Goal: Task Accomplishment & Management: Complete application form

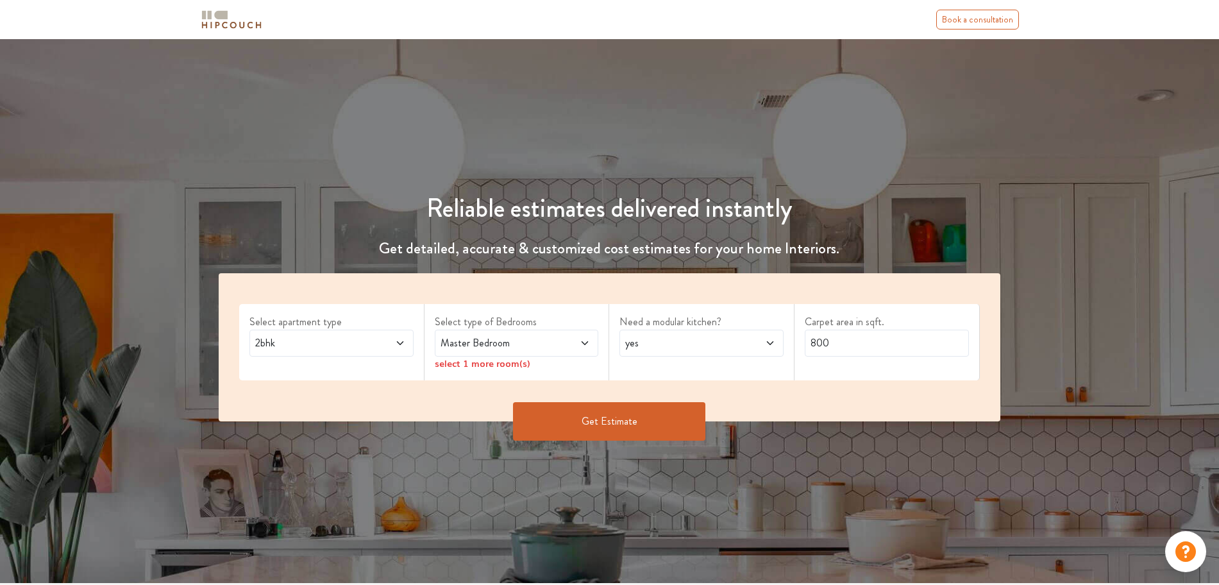
click at [298, 339] on span "2bhk" at bounding box center [310, 342] width 114 height 15
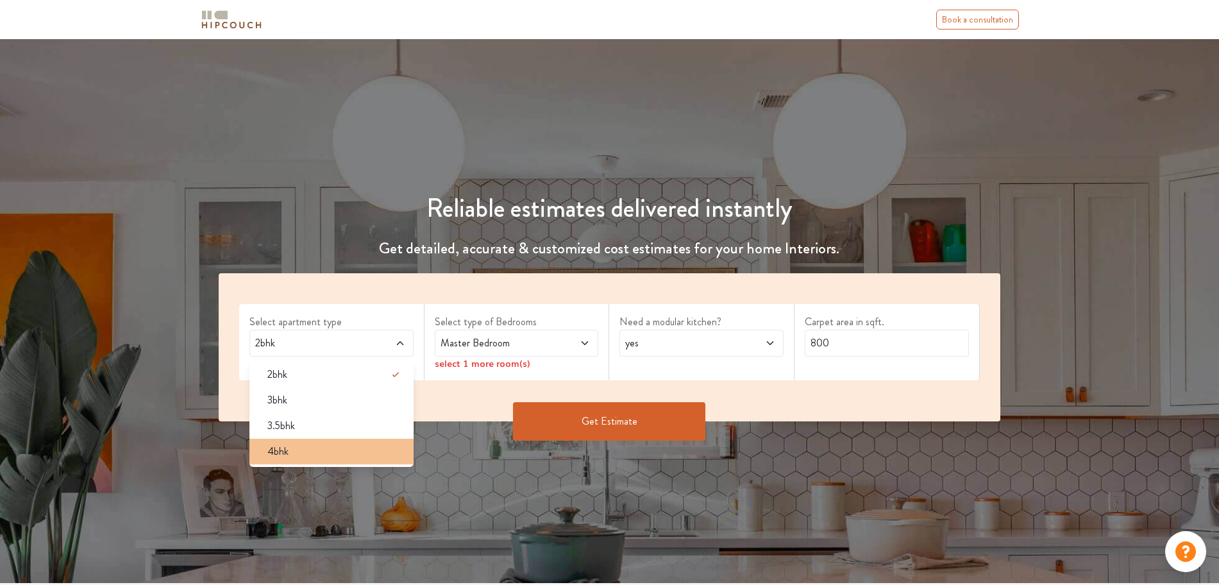
click at [321, 449] on div "4bhk" at bounding box center [335, 451] width 157 height 15
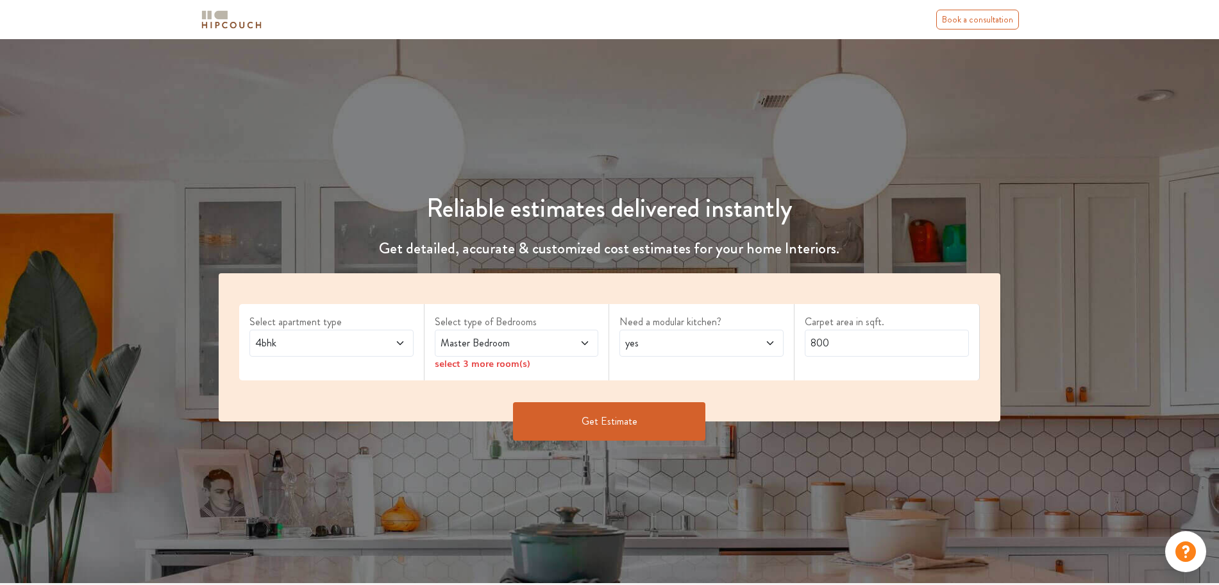
click at [510, 343] on span "Master Bedroom" at bounding box center [495, 342] width 114 height 15
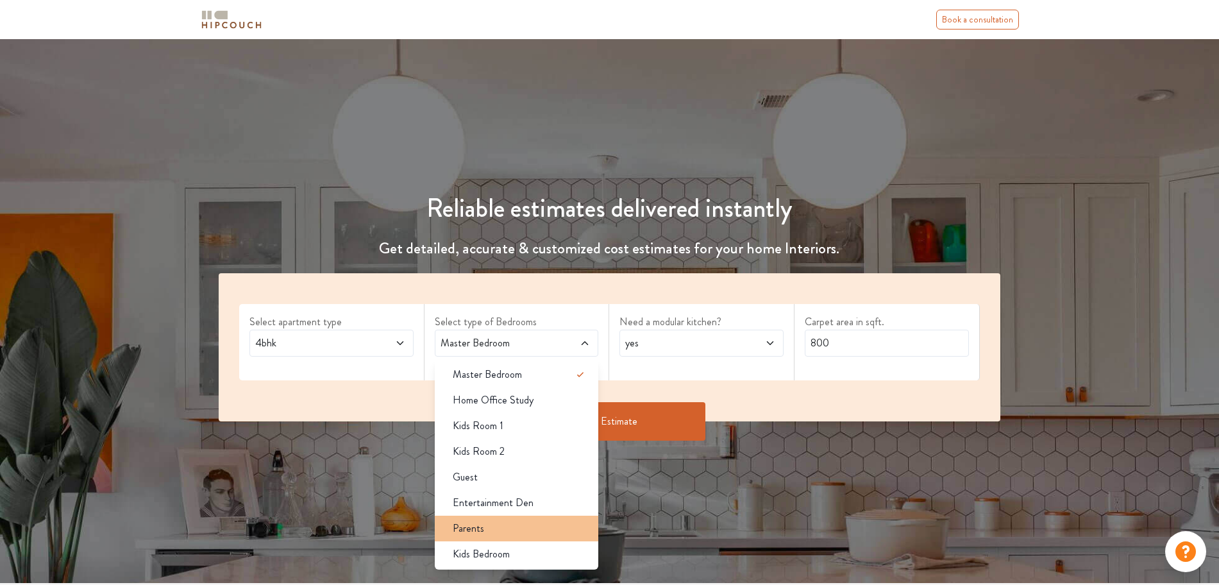
click at [513, 522] on div "Parents" at bounding box center [521, 528] width 157 height 15
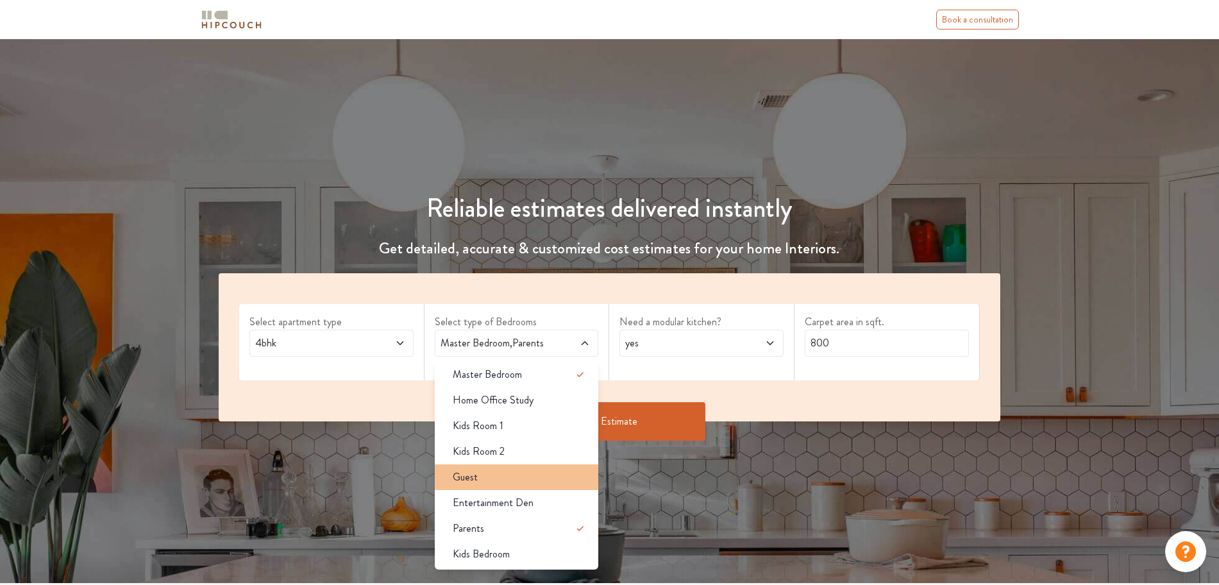
click at [538, 481] on div "Guest" at bounding box center [521, 477] width 157 height 15
click at [679, 404] on button "Get Estimate" at bounding box center [609, 421] width 192 height 38
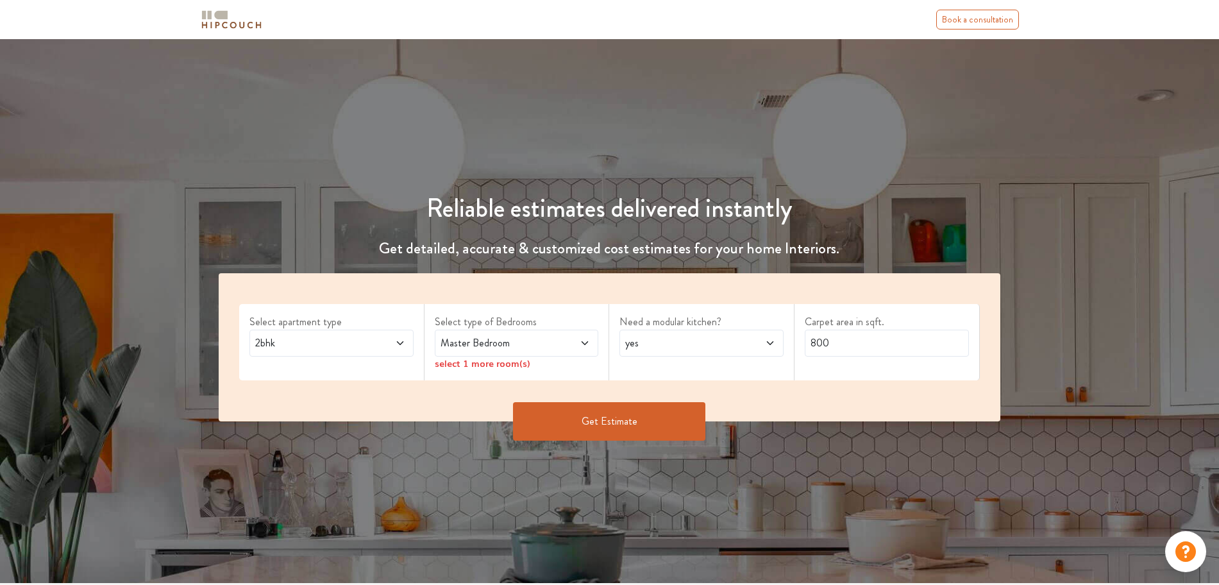
click at [338, 346] on span "2bhk" at bounding box center [310, 342] width 114 height 15
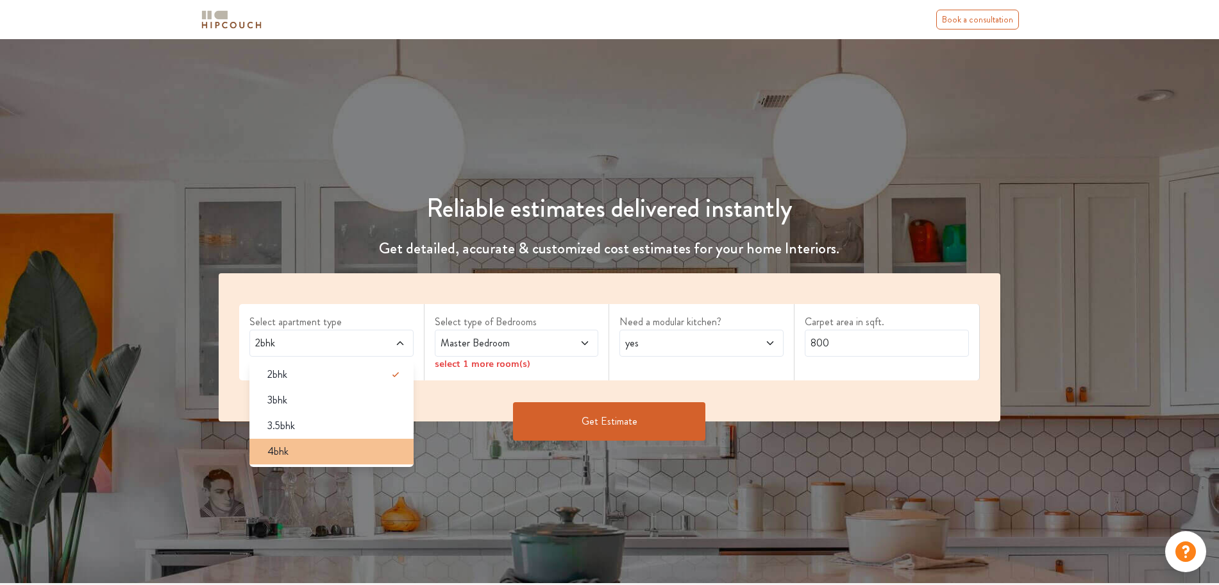
click at [292, 458] on div "4bhk" at bounding box center [335, 451] width 157 height 15
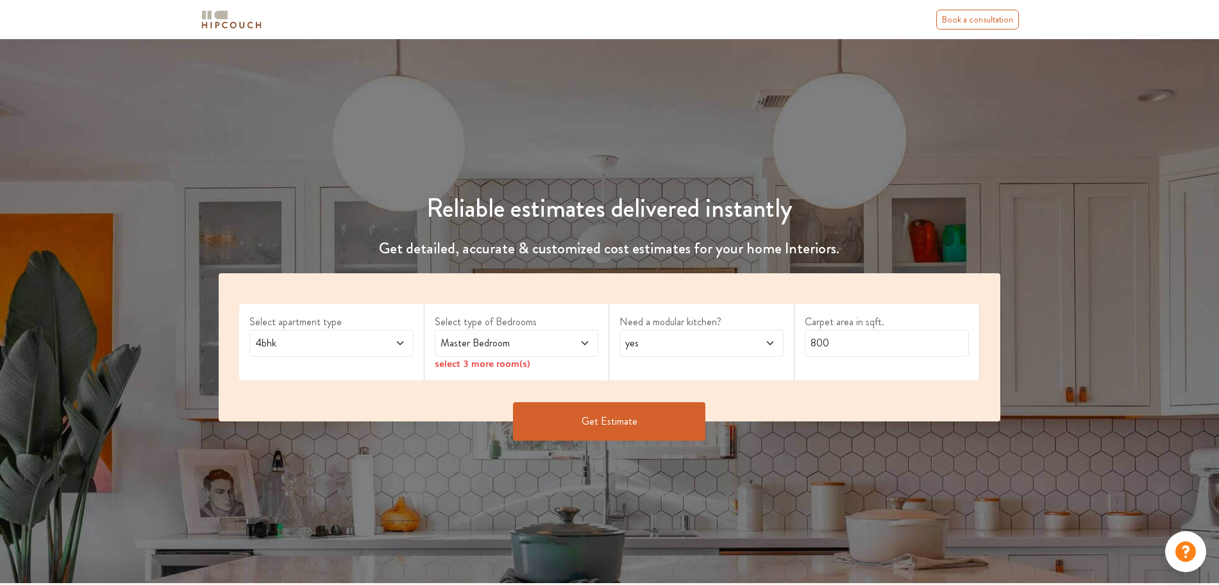
click at [518, 345] on span "Master Bedroom" at bounding box center [495, 342] width 114 height 15
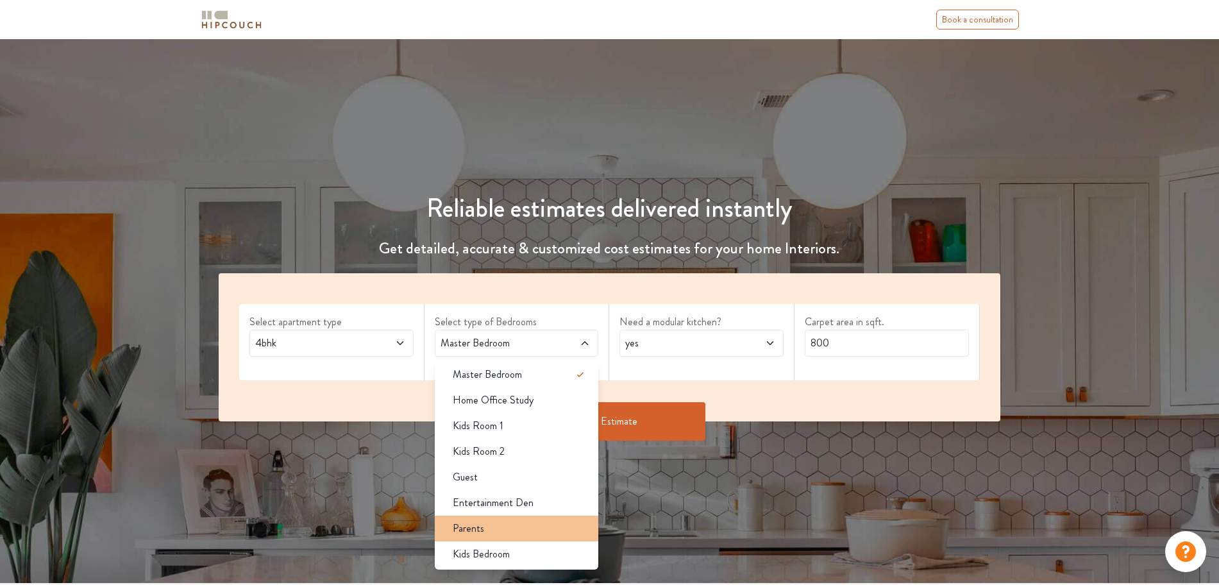
click at [520, 529] on div "Parents" at bounding box center [521, 528] width 157 height 15
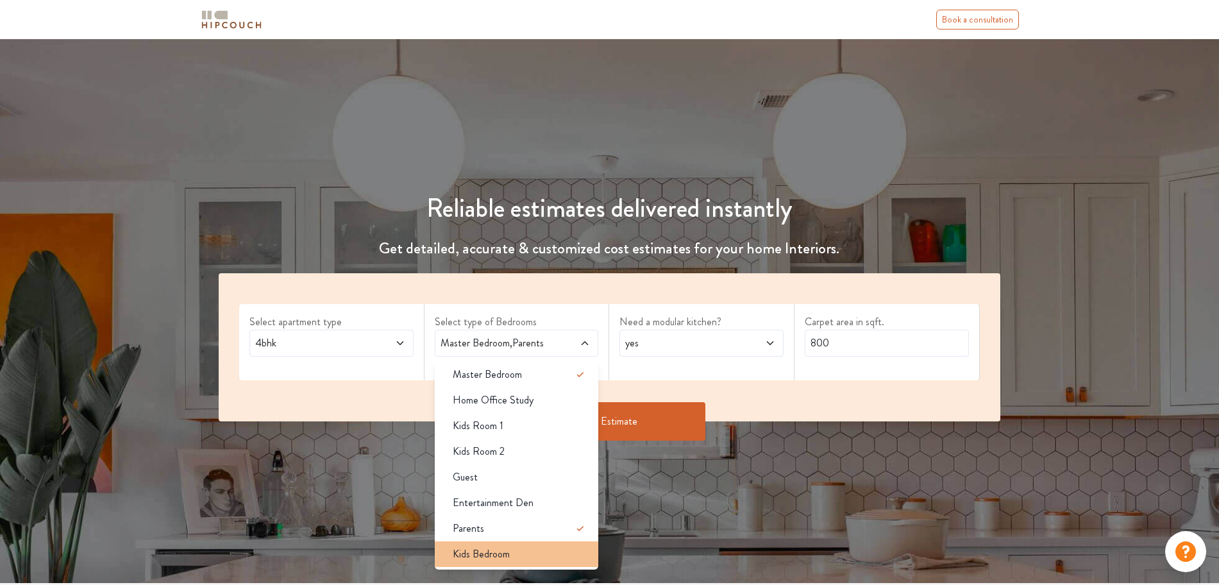
click at [514, 555] on div "Kids Bedroom" at bounding box center [521, 554] width 157 height 15
click at [668, 346] on span "yes" at bounding box center [680, 342] width 114 height 15
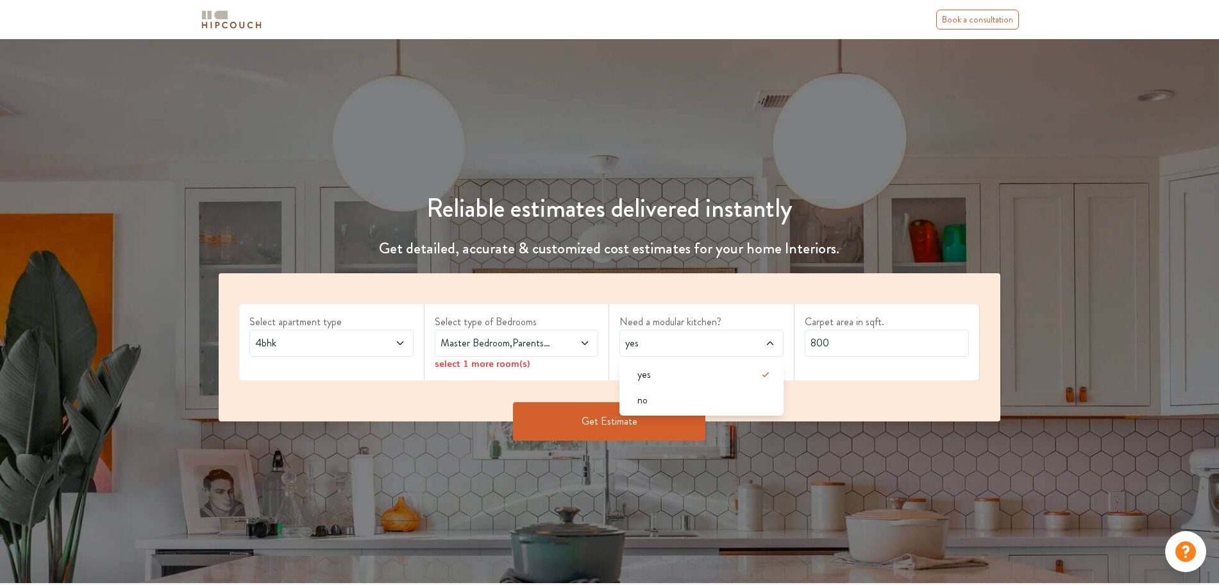
click at [668, 346] on span "yes" at bounding box center [680, 342] width 114 height 15
click at [888, 339] on input "800" at bounding box center [887, 343] width 164 height 27
type input "6"
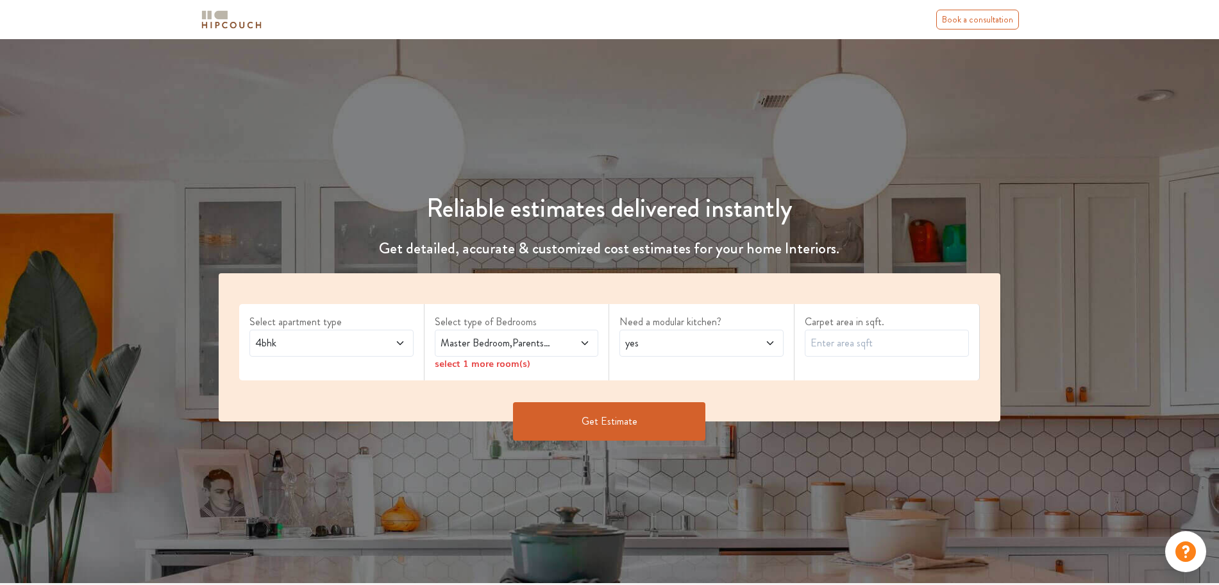
click at [557, 335] on span at bounding box center [571, 342] width 38 height 15
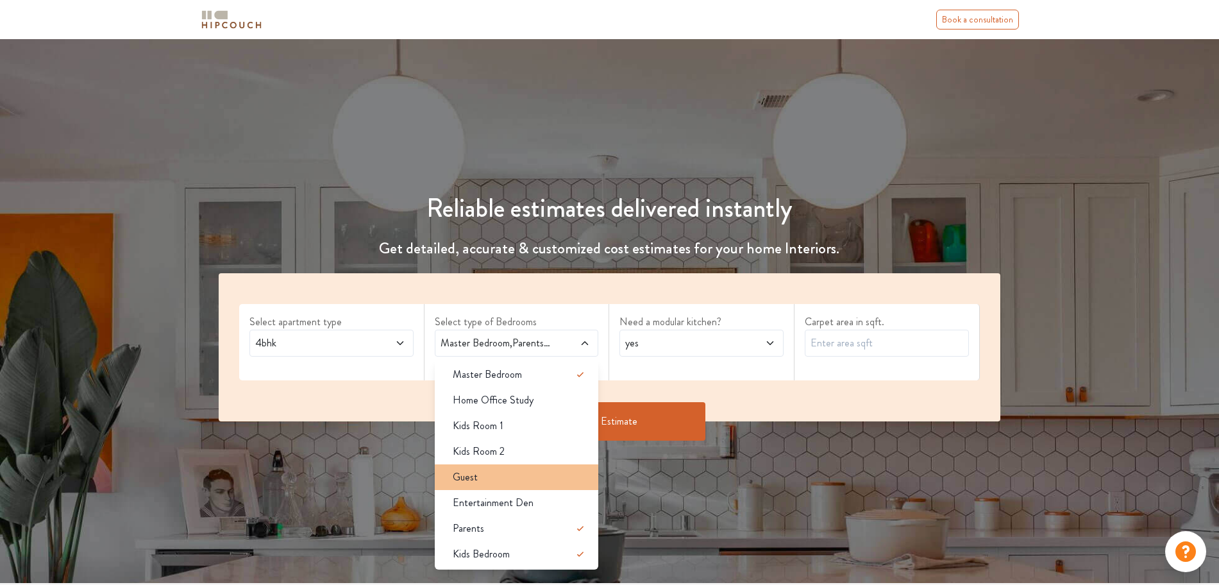
click at [534, 487] on li "Guest" at bounding box center [517, 477] width 164 height 26
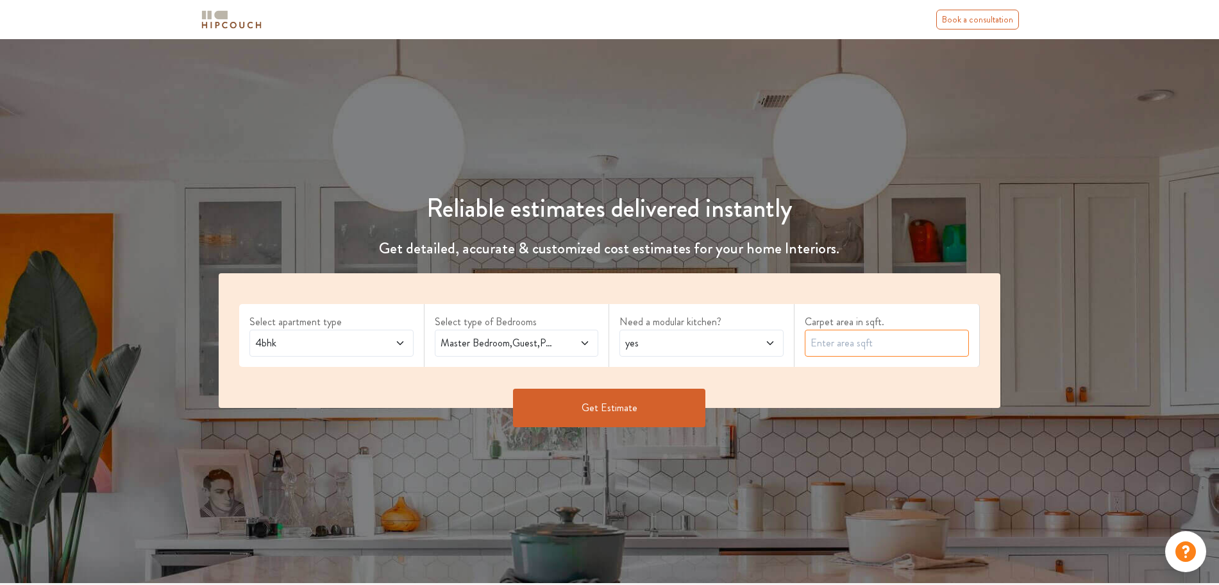
click at [830, 348] on input "text" at bounding box center [887, 343] width 164 height 27
click at [847, 337] on input "text" at bounding box center [887, 343] width 164 height 27
click at [832, 346] on input "text" at bounding box center [887, 343] width 164 height 27
click at [831, 347] on input "text" at bounding box center [887, 343] width 164 height 27
click at [865, 341] on input "text" at bounding box center [887, 343] width 164 height 27
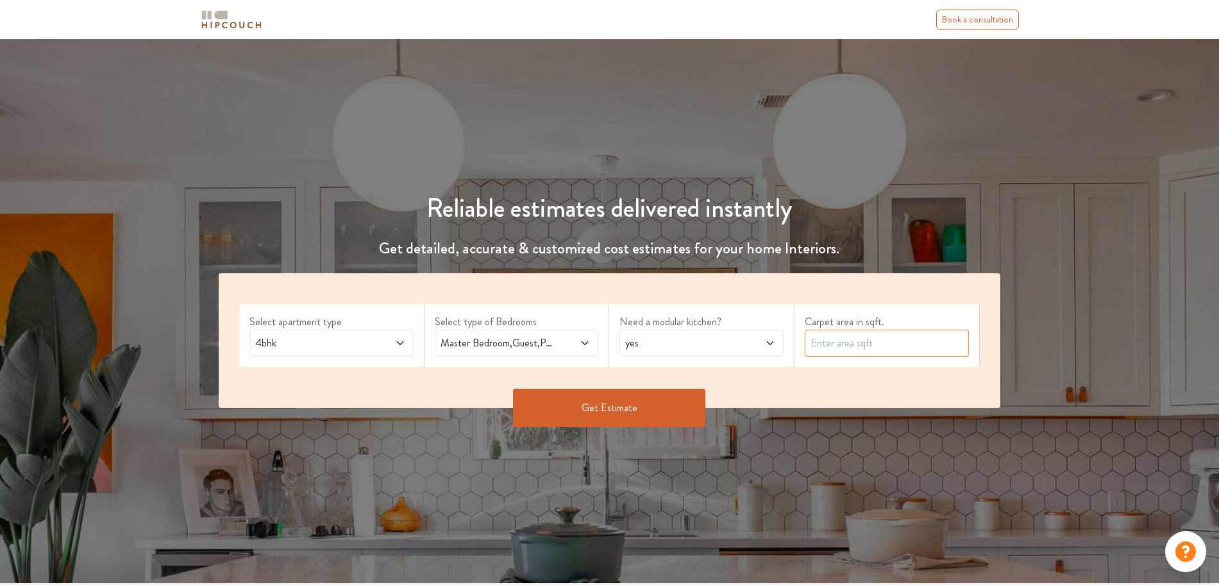
click at [865, 341] on input "text" at bounding box center [887, 343] width 164 height 27
type input "6000"
click at [561, 411] on button "Get Estimate" at bounding box center [609, 408] width 192 height 38
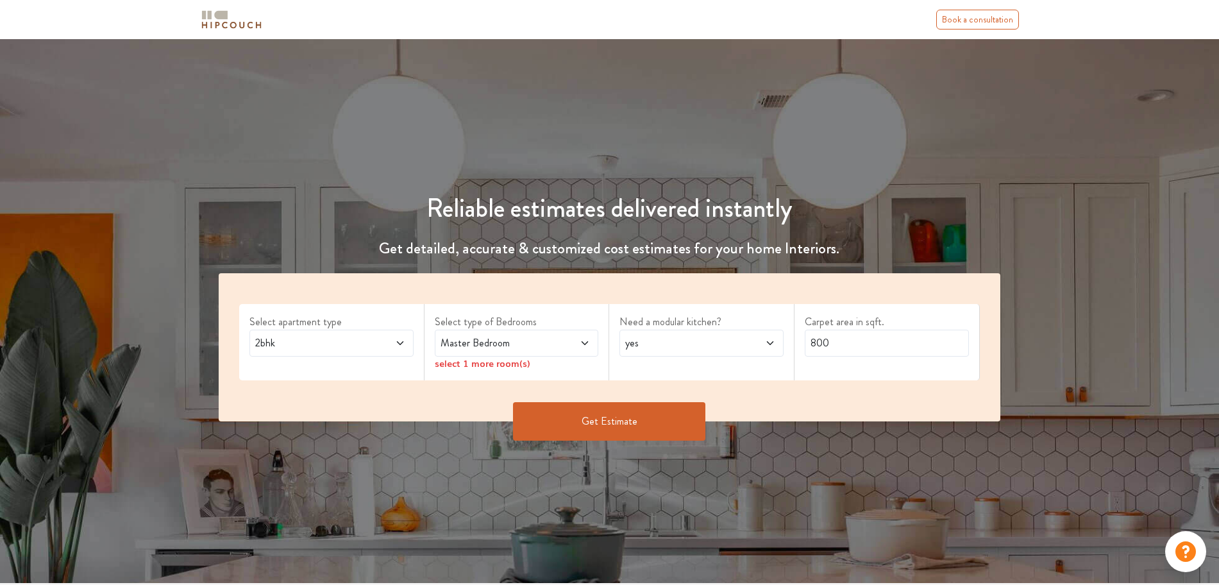
click at [521, 338] on span "Master Bedroom" at bounding box center [495, 342] width 114 height 15
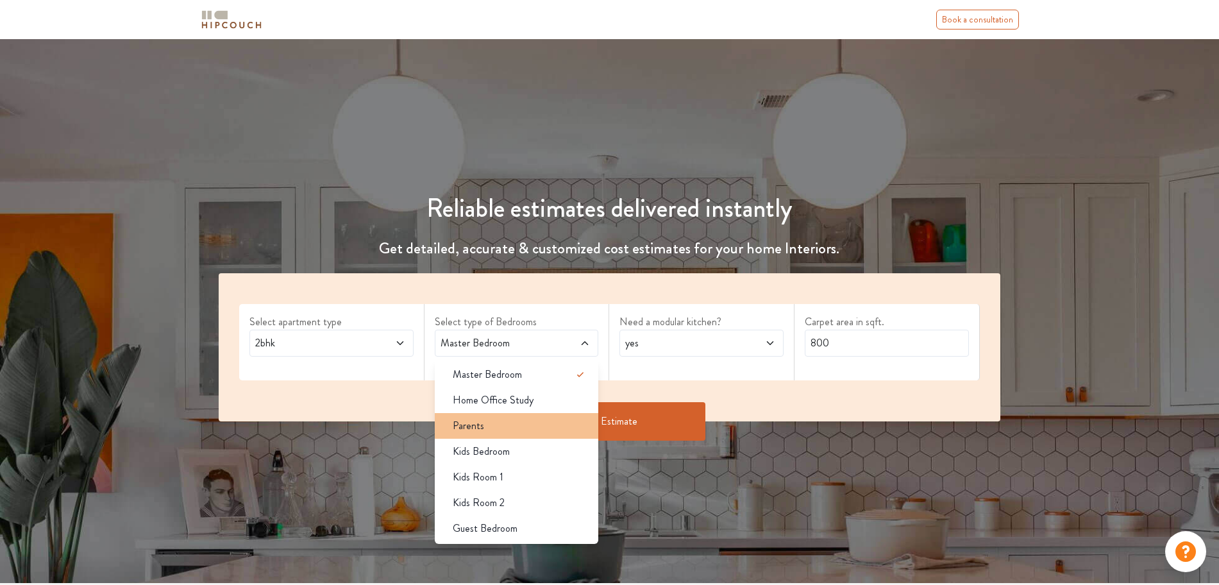
click at [512, 436] on li "Parents" at bounding box center [517, 426] width 164 height 26
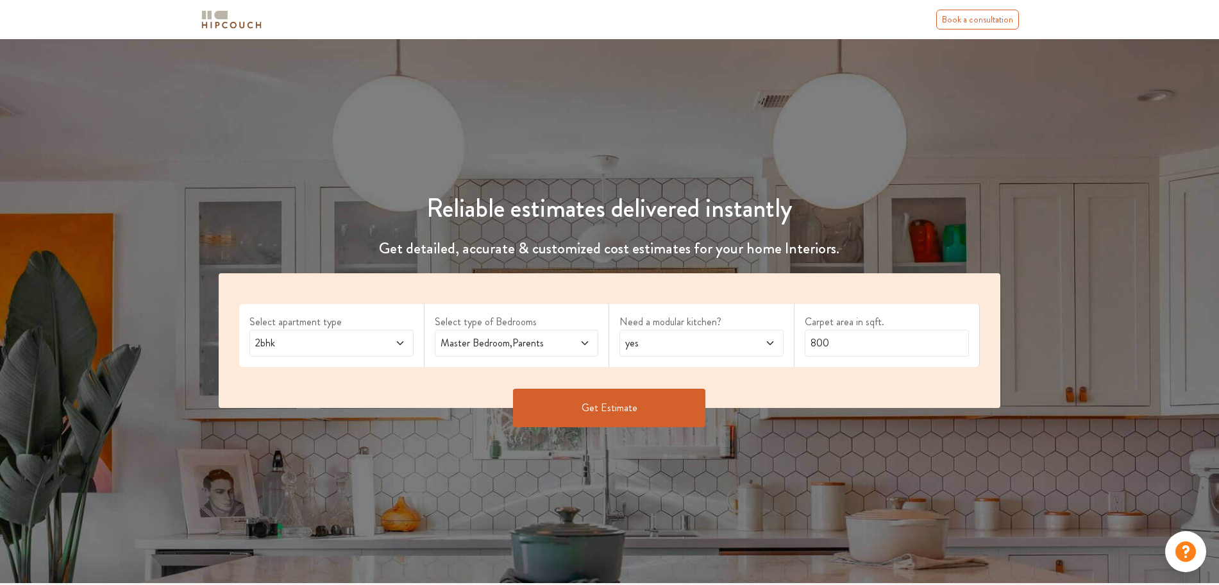
click at [360, 339] on span "2bhk" at bounding box center [310, 342] width 114 height 15
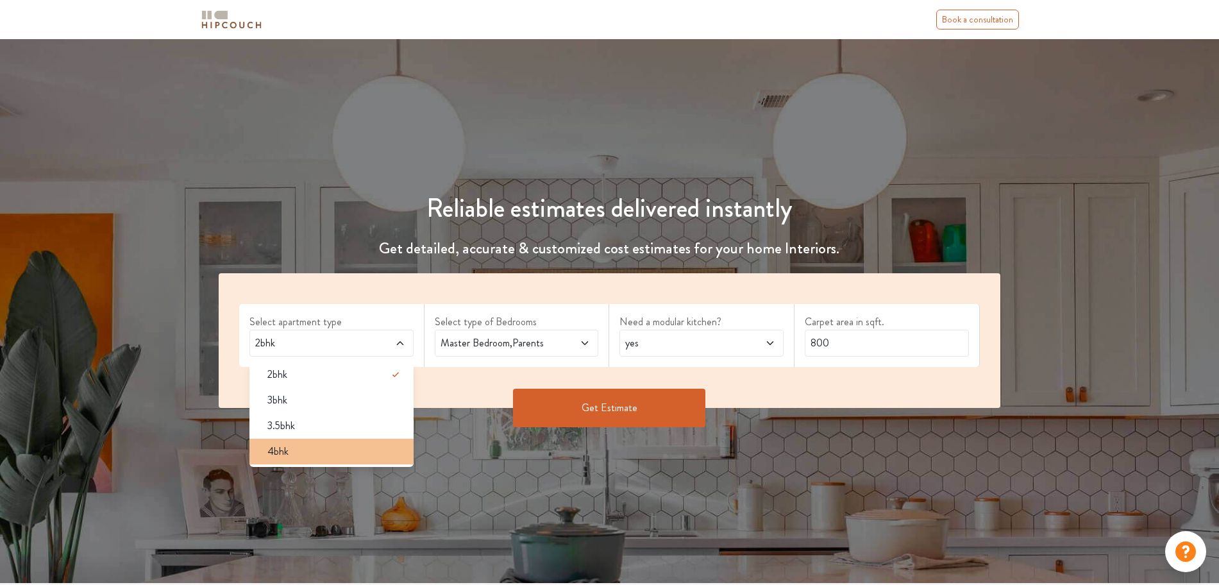
click at [344, 452] on div "4bhk" at bounding box center [335, 451] width 157 height 15
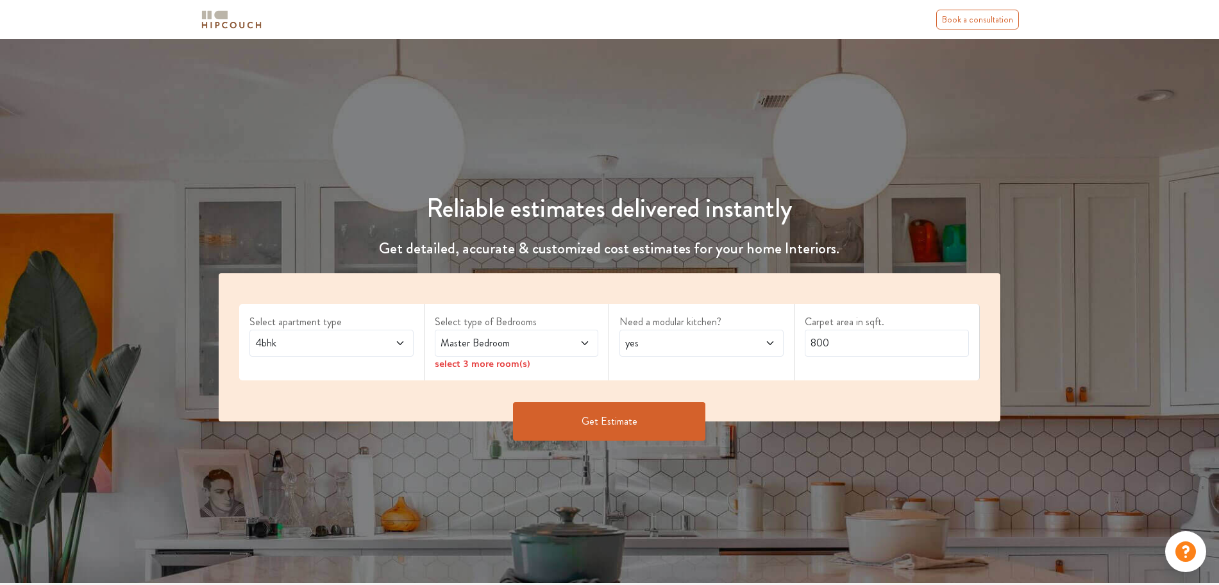
click at [506, 346] on span "Master Bedroom" at bounding box center [495, 342] width 114 height 15
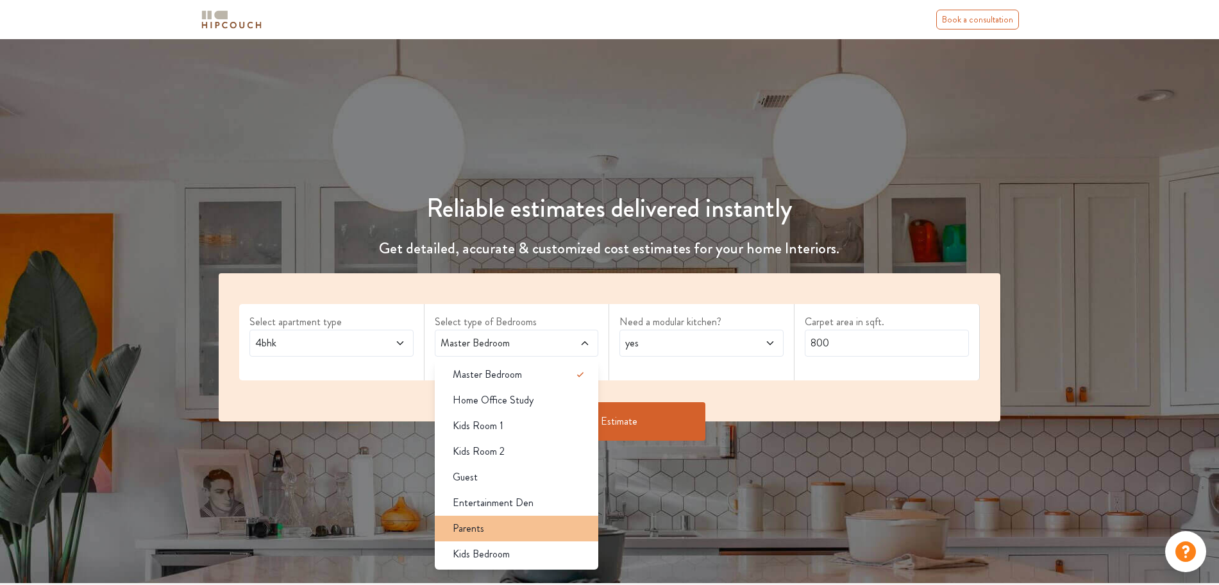
click at [506, 529] on div "Parents" at bounding box center [521, 528] width 157 height 15
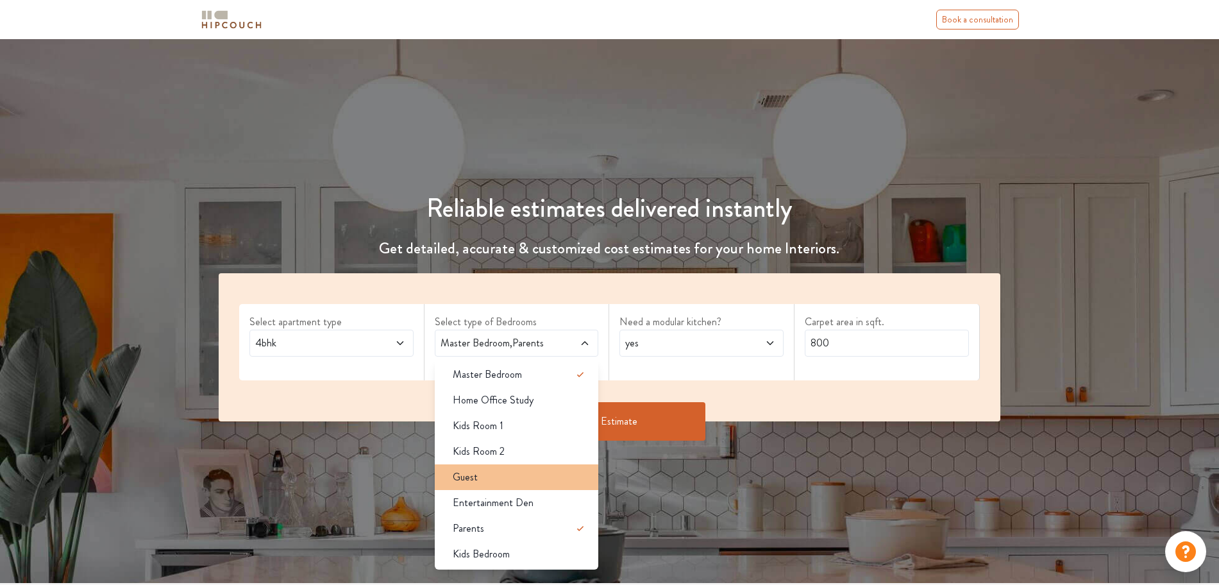
click at [498, 473] on div "Guest" at bounding box center [521, 477] width 157 height 15
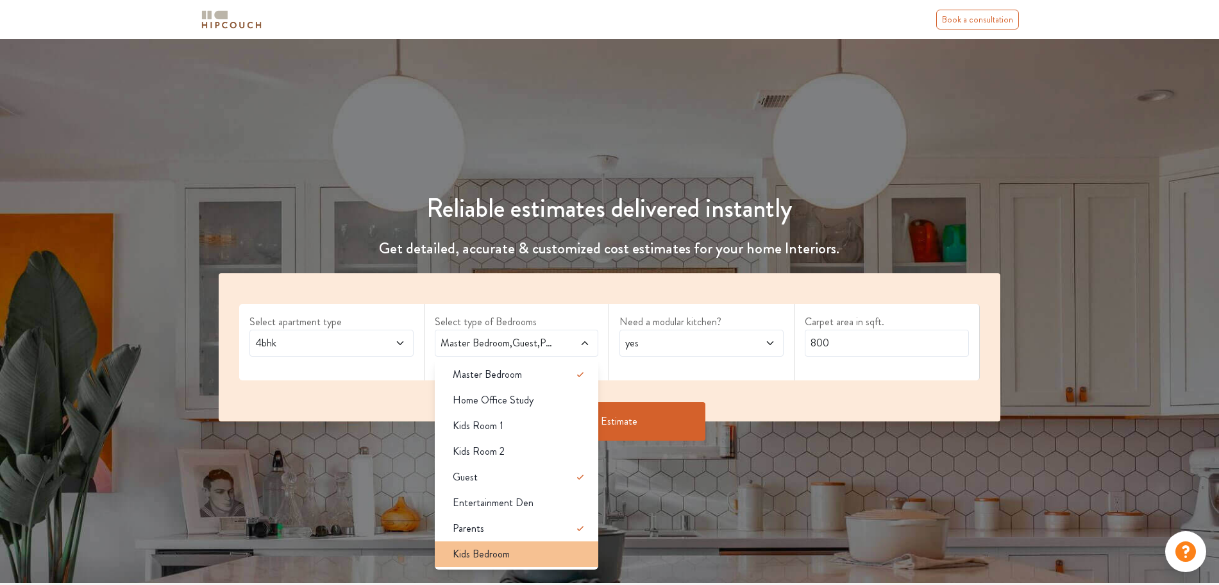
click at [498, 553] on span "Kids Bedroom" at bounding box center [481, 554] width 57 height 15
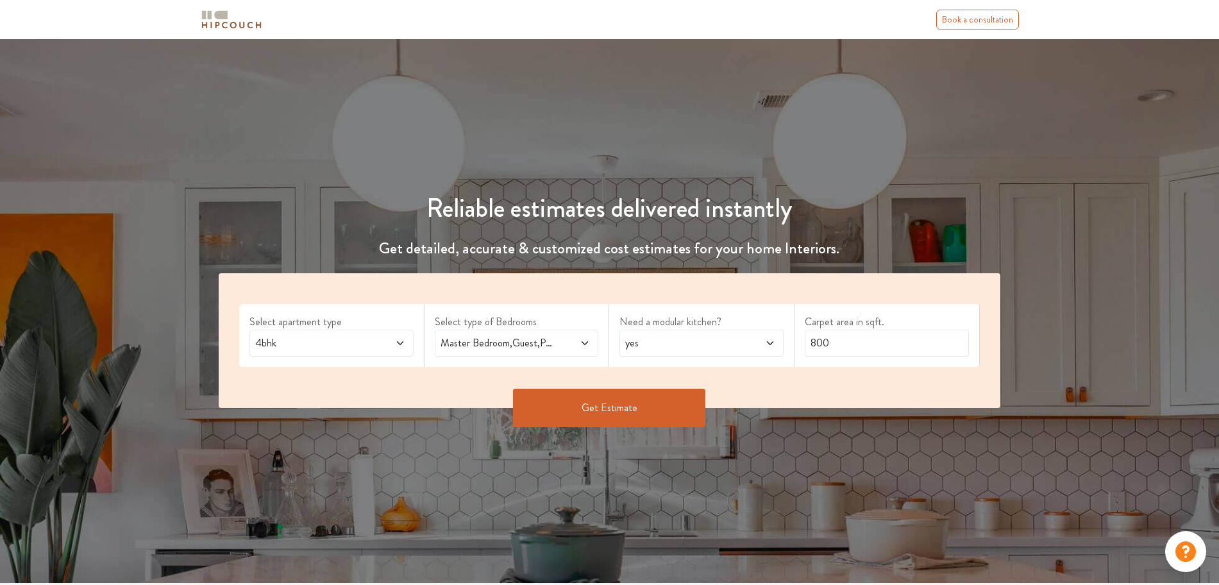
click at [641, 342] on span "yes" at bounding box center [680, 342] width 114 height 15
click at [865, 342] on input "800" at bounding box center [887, 343] width 164 height 27
type input "5500"
click at [605, 403] on button "Get Estimate" at bounding box center [609, 408] width 192 height 38
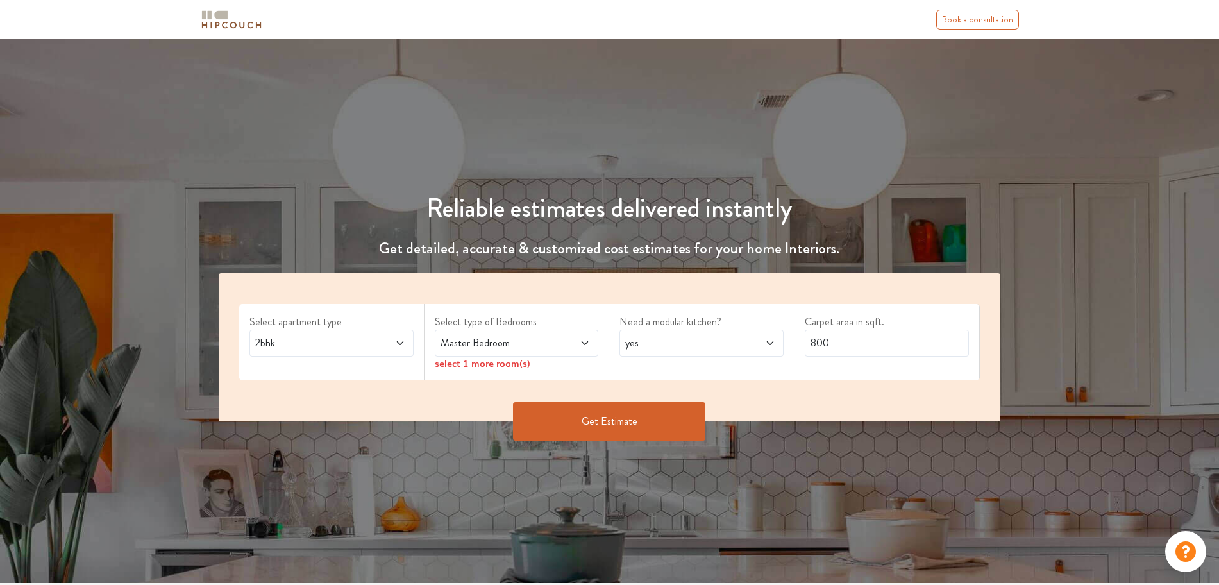
click at [198, 17] on div "Book a consultation" at bounding box center [610, 19] width 847 height 29
click at [232, 24] on img at bounding box center [231, 19] width 64 height 22
click at [217, 26] on img at bounding box center [231, 19] width 64 height 22
click at [212, 18] on img at bounding box center [231, 19] width 64 height 22
